Goal: Task Accomplishment & Management: Use online tool/utility

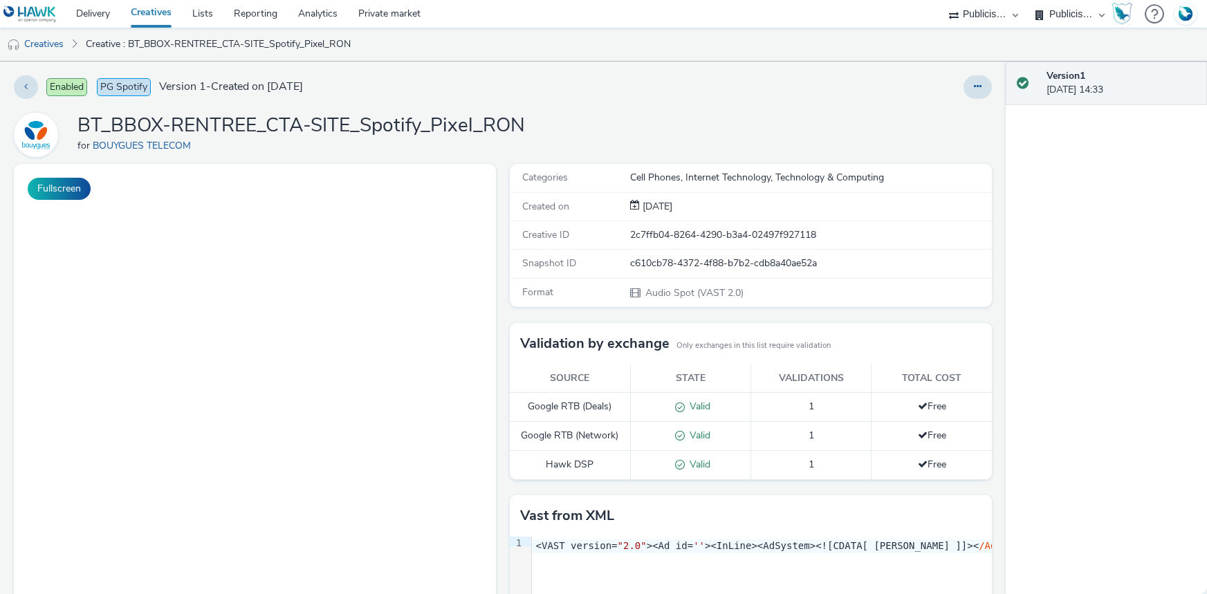
select select "d07aba32-d775-4fed-a722-f10c6504dd64"
select select "f97d6638-e0a1-4f7a-bf46-55015878e29e"
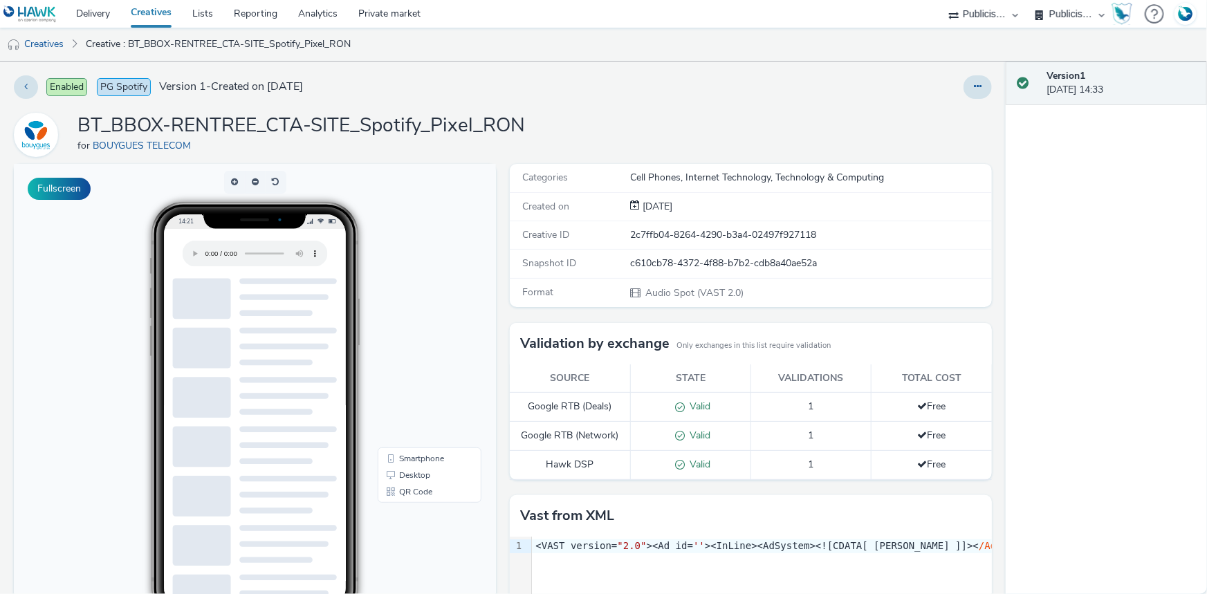
click at [152, 11] on link "Creatives" at bounding box center [151, 14] width 62 height 28
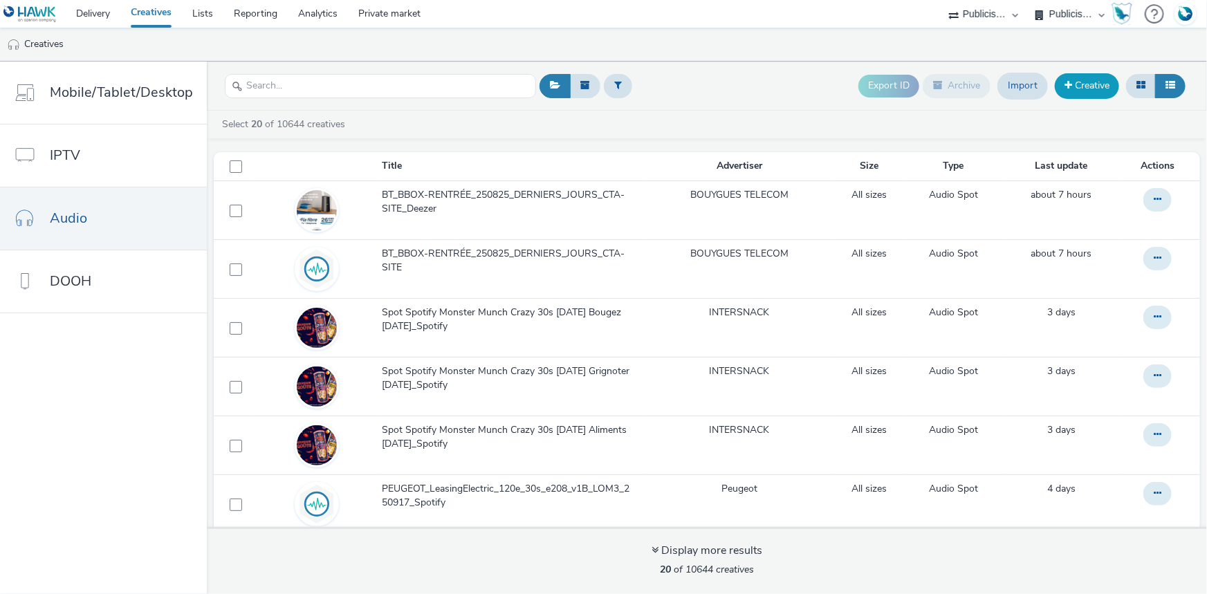
click at [1092, 82] on link "Creative" at bounding box center [1087, 85] width 64 height 25
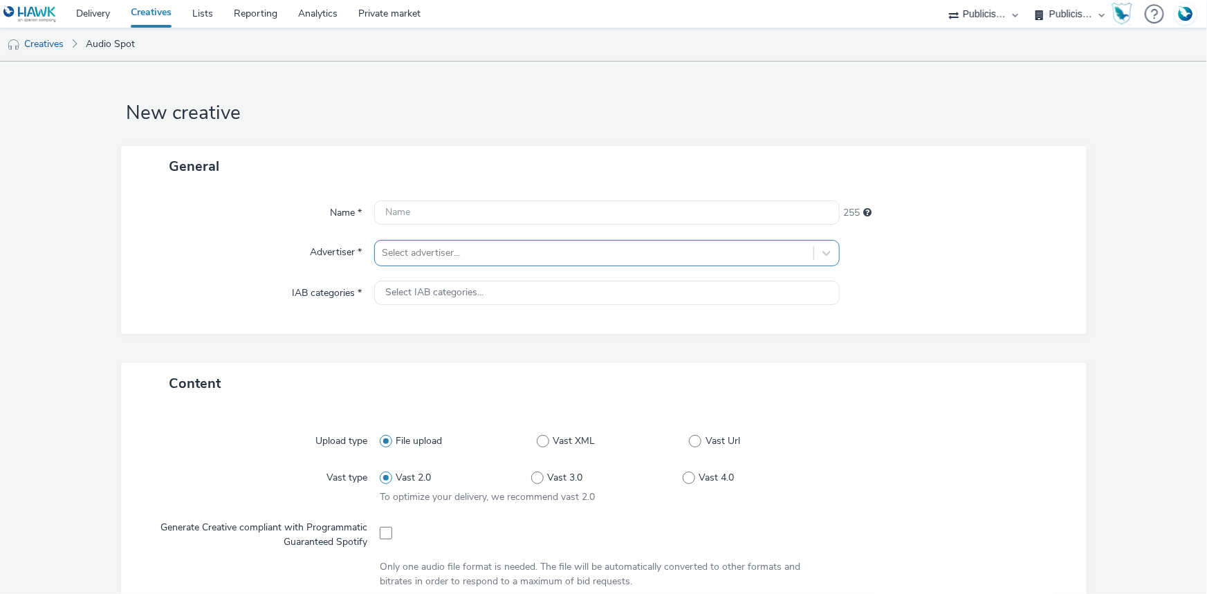
click at [441, 246] on div at bounding box center [594, 253] width 425 height 17
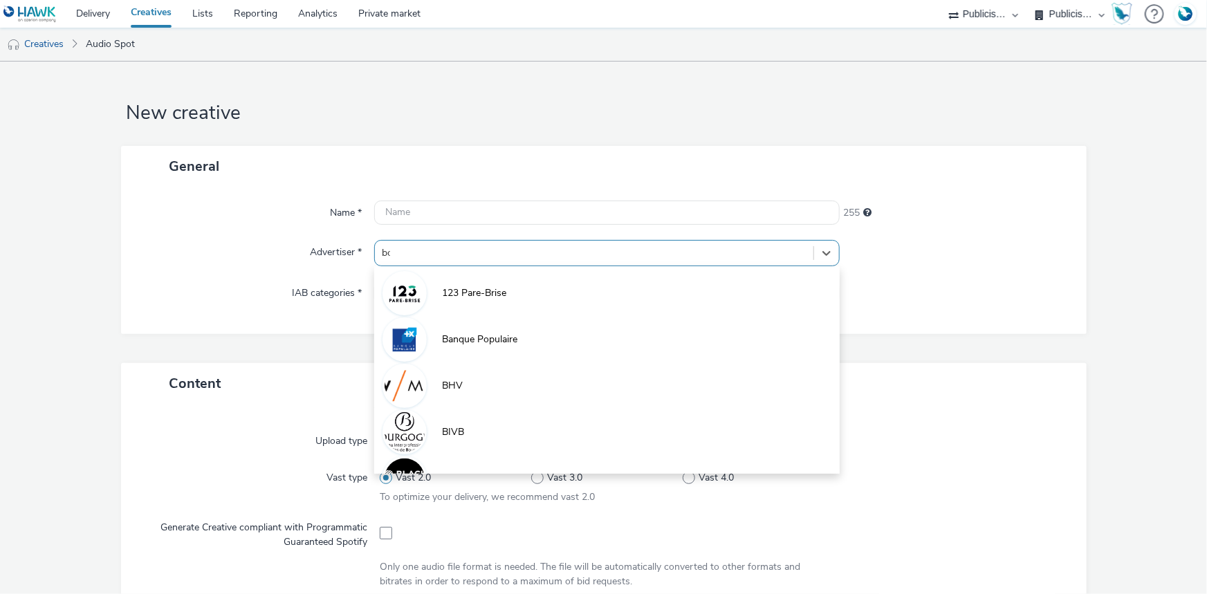
type input "bou"
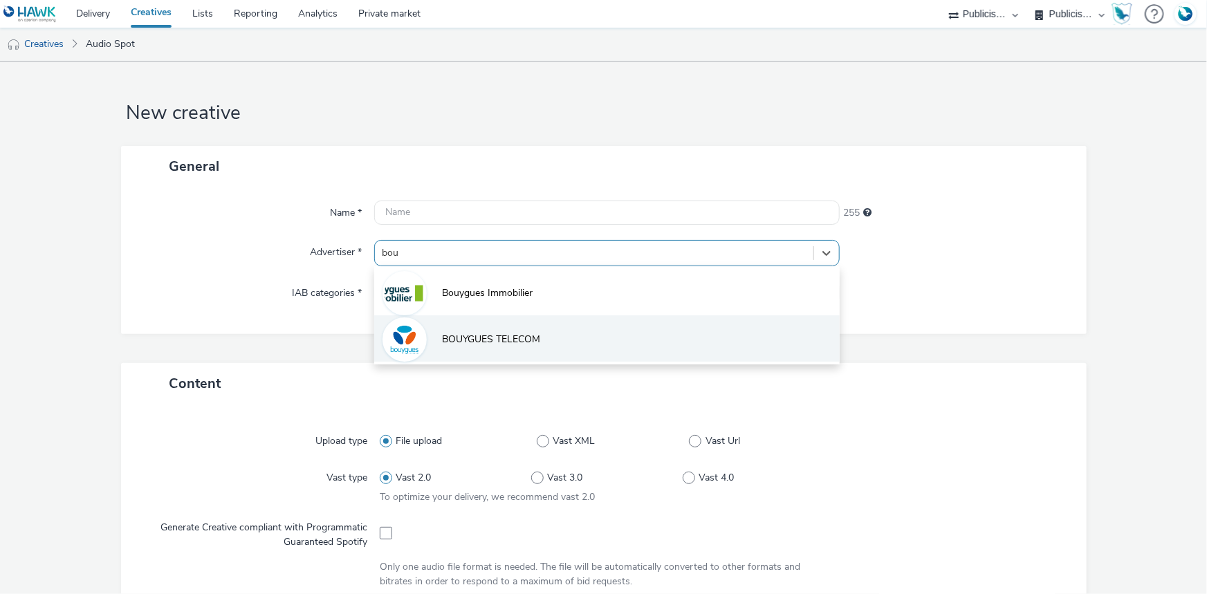
click at [454, 331] on li "BOUYGUES TELECOM" at bounding box center [607, 339] width 466 height 46
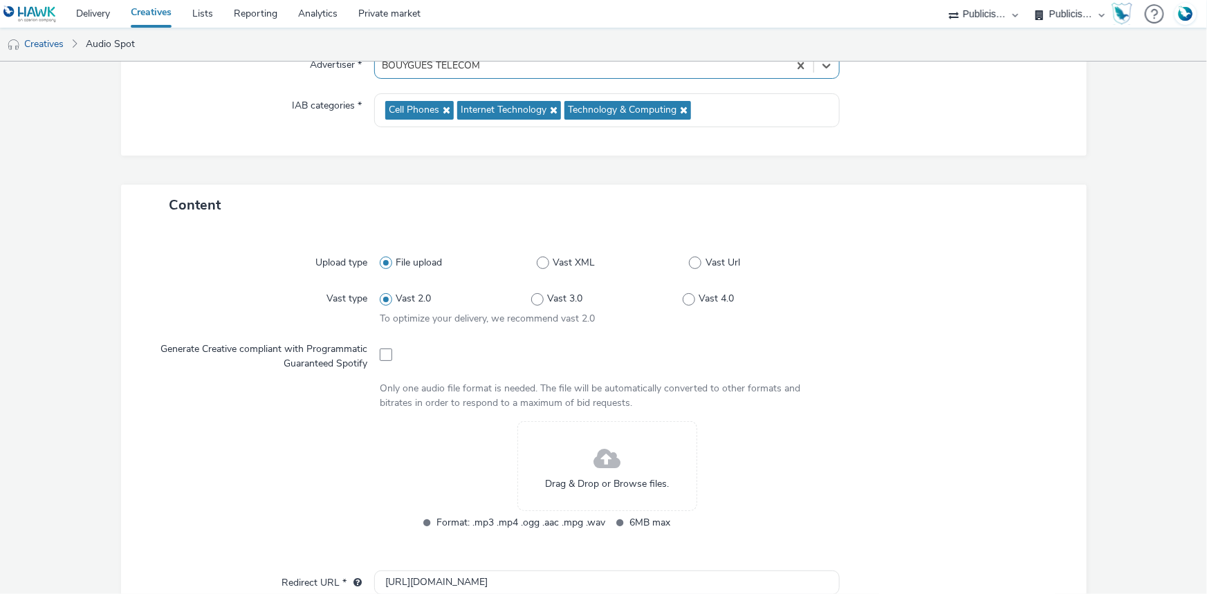
scroll to position [188, 0]
click at [385, 356] on span at bounding box center [386, 354] width 12 height 12
checkbox input "true"
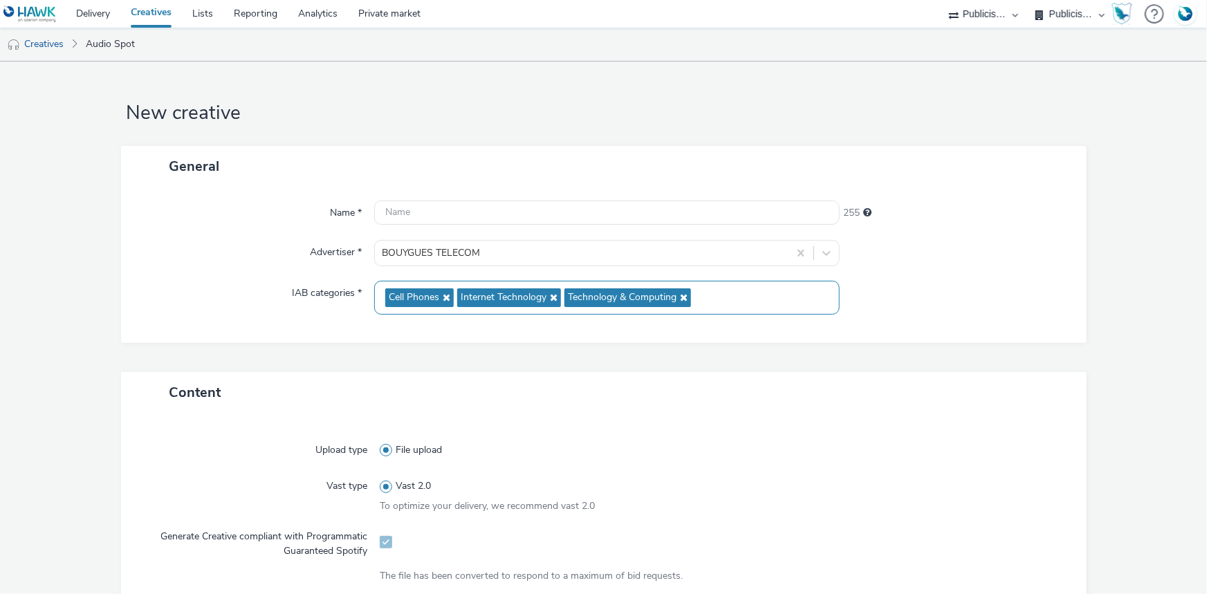
scroll to position [377, 0]
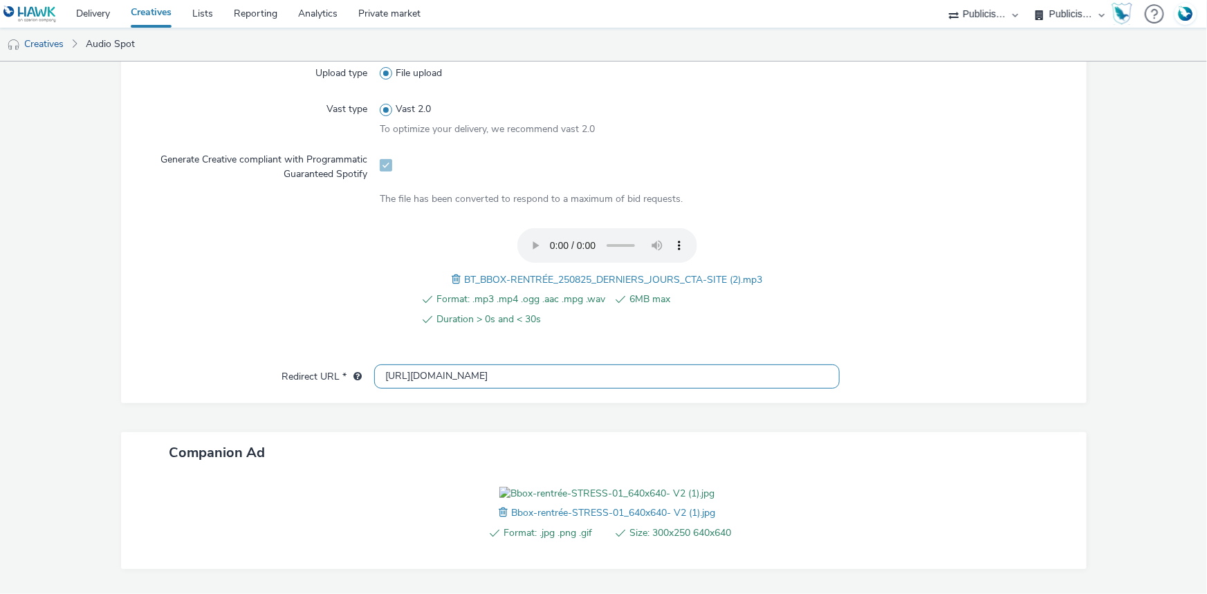
click at [461, 379] on input "[URL][DOMAIN_NAME]" at bounding box center [607, 377] width 466 height 24
paste input "s://[DOMAIN_NAME][URL]"
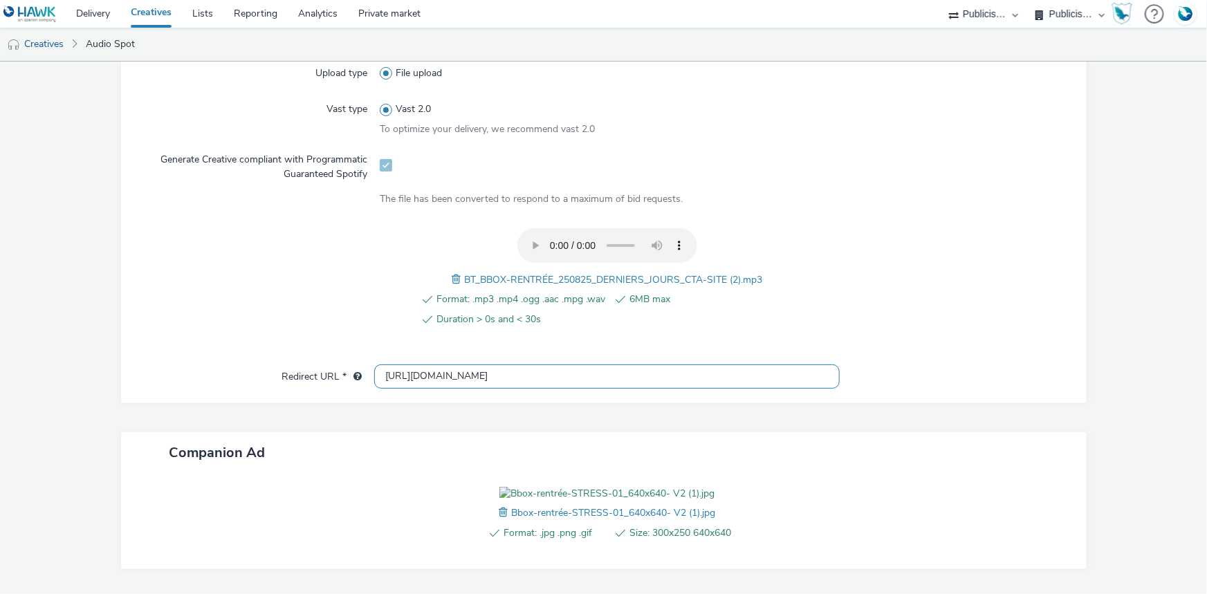
type input "[URL][DOMAIN_NAME]"
click at [156, 15] on link "Creatives" at bounding box center [151, 14] width 62 height 28
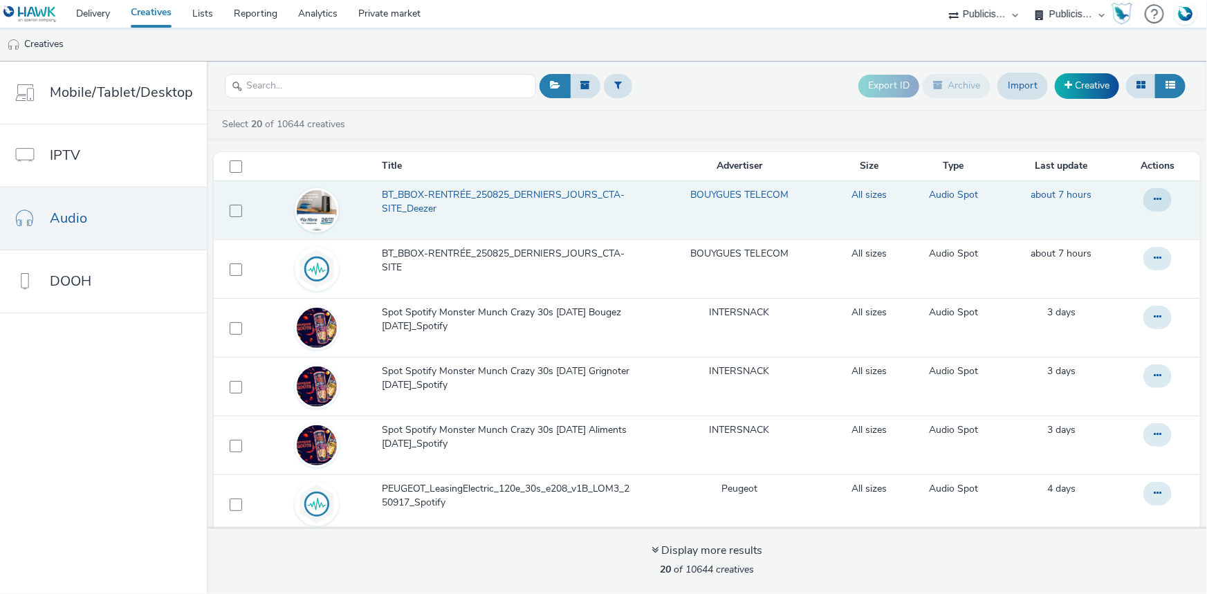
click at [492, 194] on span "BT_BBOX-RENTRÉE_250825_DERNIERS_JOURS_CTA-SITE_Deezer" at bounding box center [511, 202] width 256 height 28
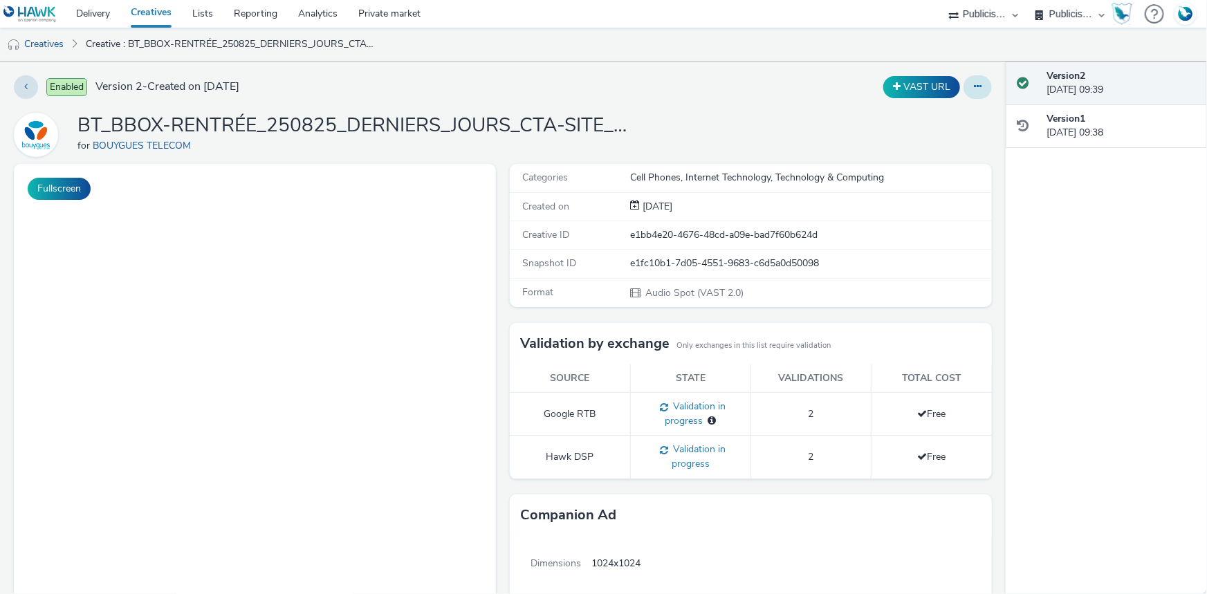
click at [978, 86] on button at bounding box center [978, 87] width 28 height 24
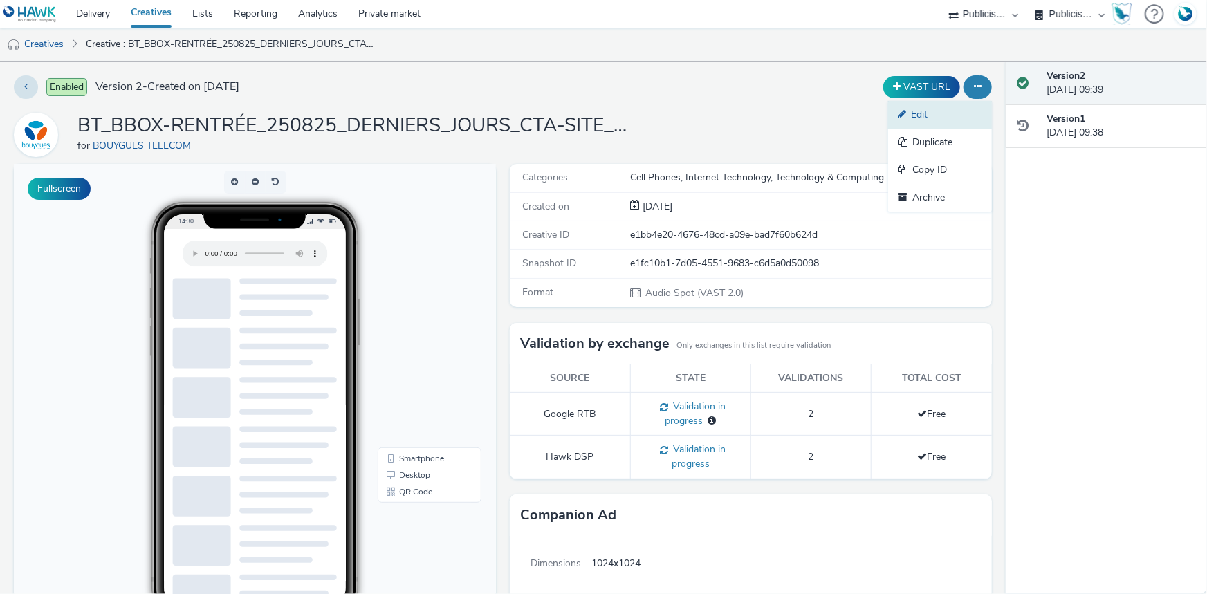
click at [931, 115] on link "Edit" at bounding box center [940, 115] width 104 height 28
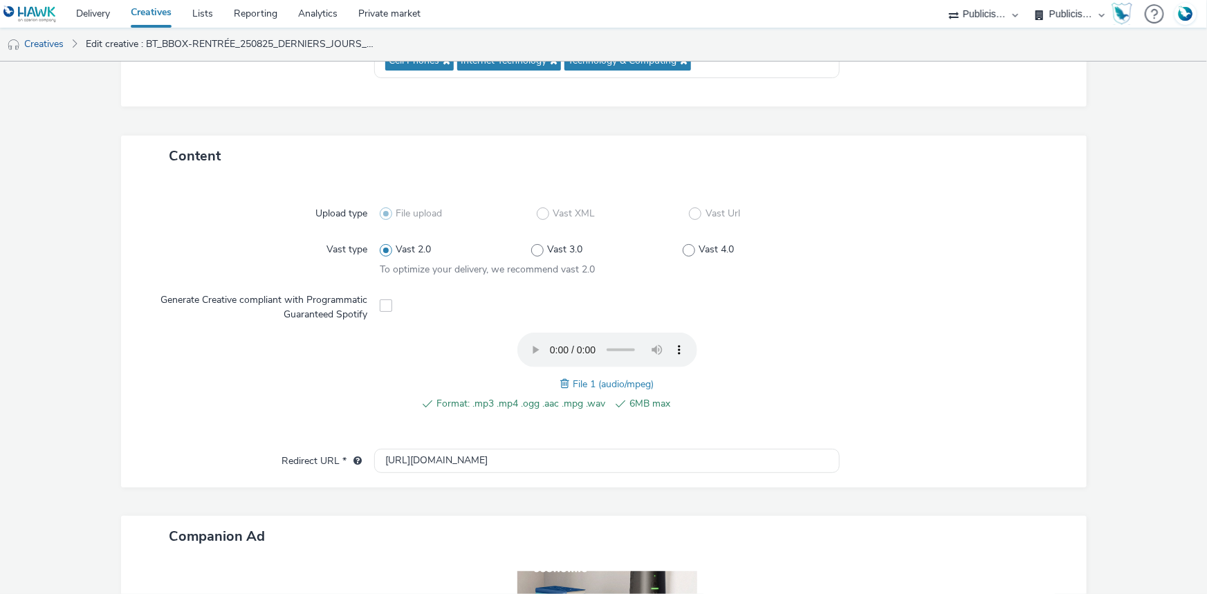
scroll to position [454, 0]
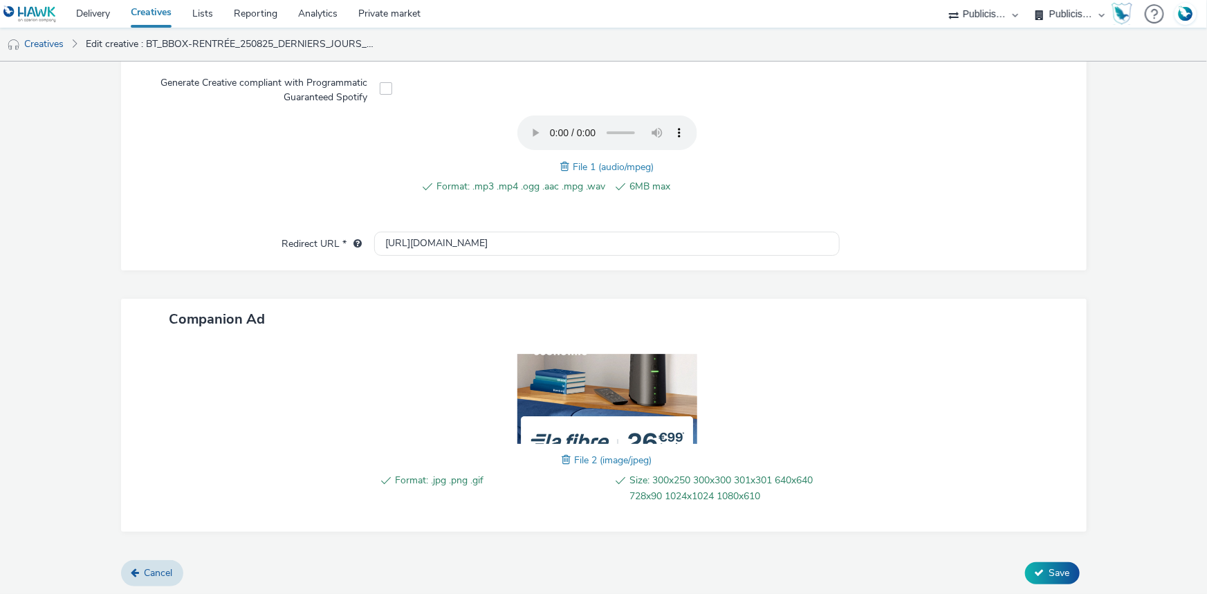
click at [563, 458] on span at bounding box center [569, 460] width 12 height 15
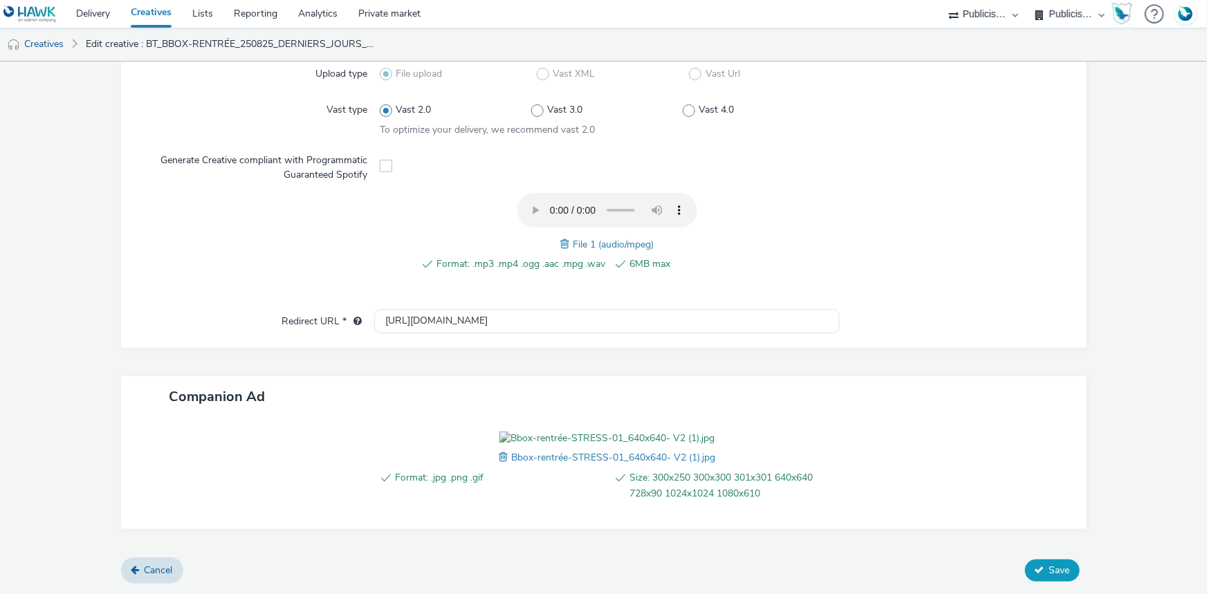
click at [1050, 566] on span "Save" at bounding box center [1060, 570] width 21 height 13
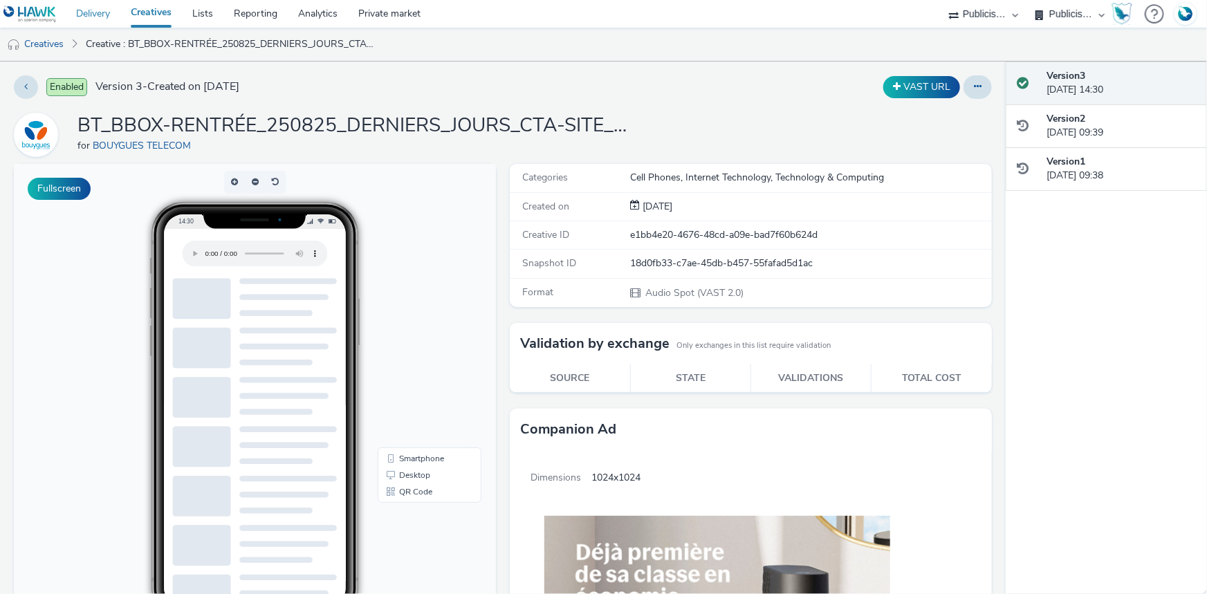
click at [85, 16] on link "Delivery" at bounding box center [93, 14] width 55 height 28
